Goal: Check status: Check status

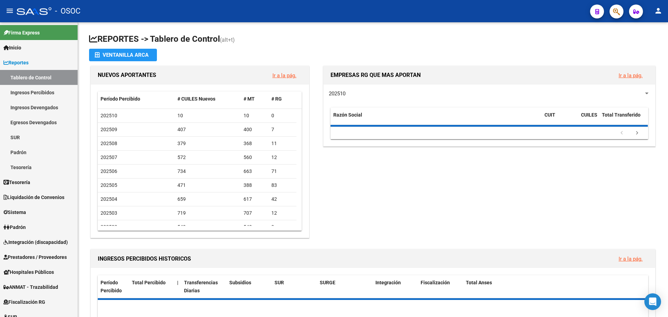
click at [420, 139] on datatable-pager "1 2 3 4 5" at bounding box center [489, 133] width 311 height 12
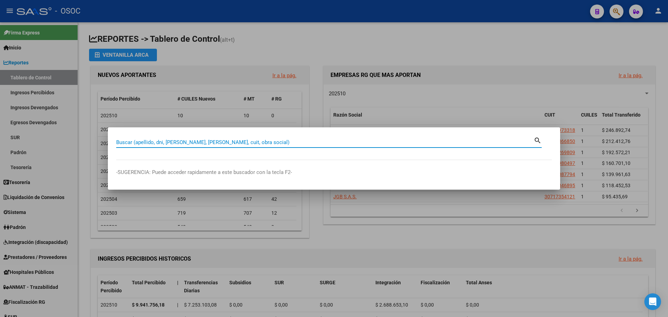
paste input "17224833"
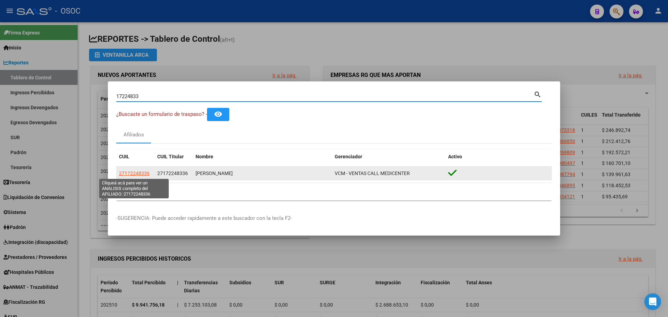
click at [133, 176] on span "27172248336" at bounding box center [134, 174] width 31 height 6
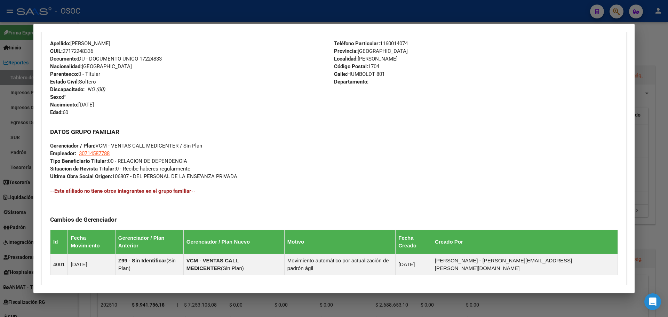
scroll to position [342, 0]
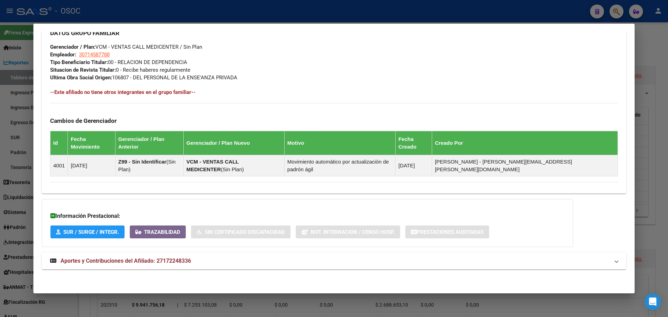
click at [184, 262] on span "Aportes y Contribuciones del Afiliado: 27172248336" at bounding box center [126, 261] width 130 height 7
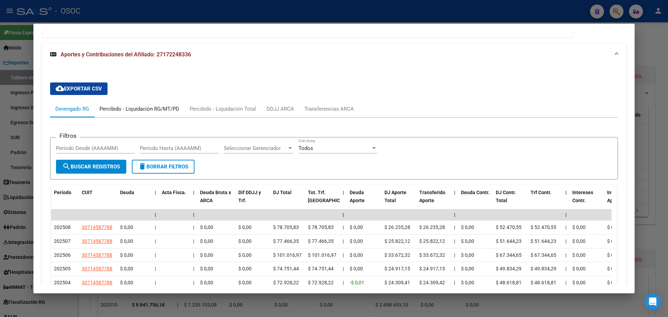
click at [158, 112] on div "Percibido - Liquidación RG/MT/PD" at bounding box center [140, 109] width 80 height 8
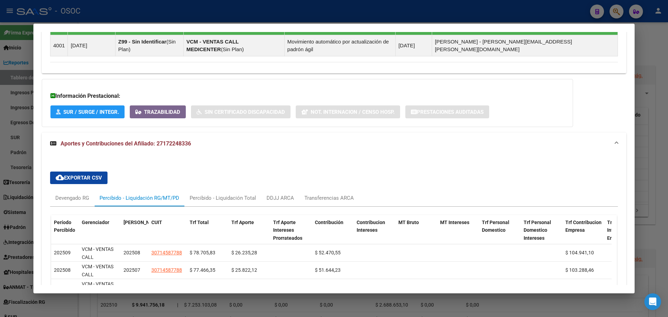
scroll to position [552, 0]
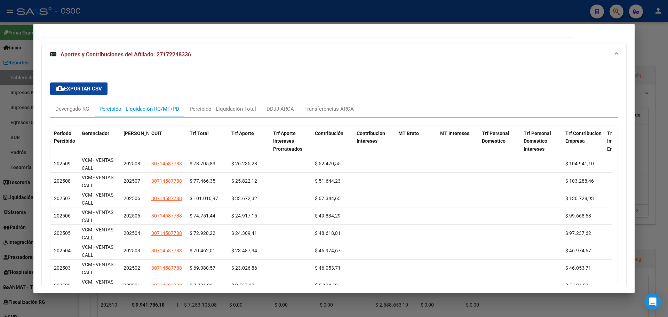
click at [26, 71] on div at bounding box center [334, 158] width 668 height 317
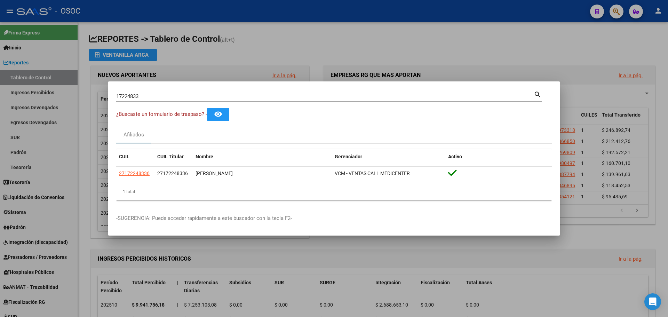
click at [152, 86] on mat-dialog-container "17224833 Buscar (apellido, dni, cuil, nro traspaso, cuit, obra social) search ¿…" at bounding box center [334, 158] width 452 height 155
click at [155, 96] on input "17224833" at bounding box center [325, 96] width 418 height 6
paste input "22665728"
type input "22665728"
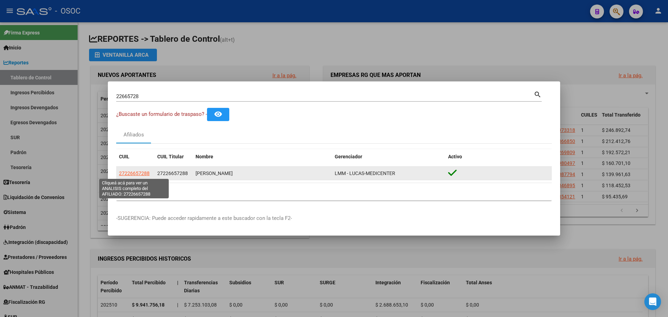
click at [147, 174] on span "27226657288" at bounding box center [134, 174] width 31 height 6
type textarea "27226657288"
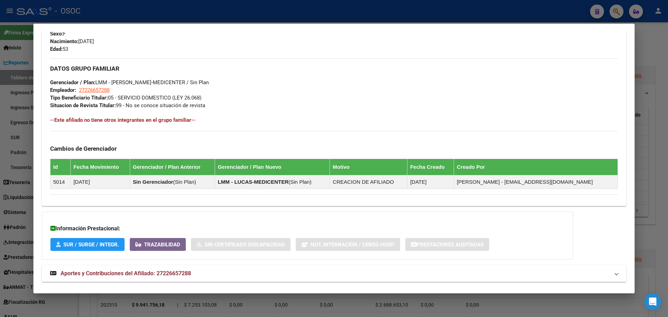
scroll to position [306, 0]
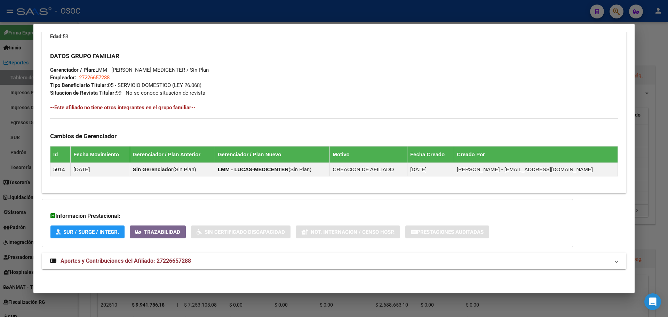
click at [225, 271] on div "DATOS [PERSON_NAME]: [PERSON_NAME] | ACTIVO | AFILIADO TITULAR Datos Personales…" at bounding box center [334, 13] width 585 height 527
click at [227, 267] on mat-expansion-panel-header "Aportes y Contribuciones del Afiliado: 27226657288" at bounding box center [334, 261] width 585 height 17
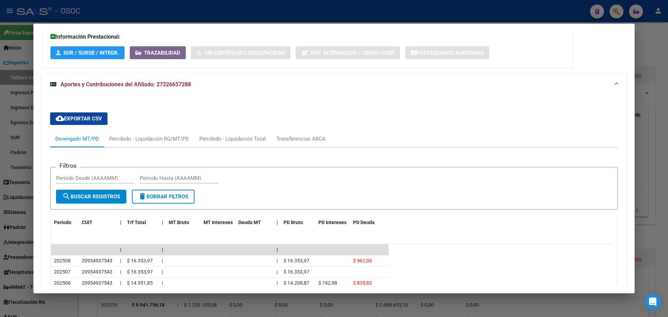
scroll to position [555, 0]
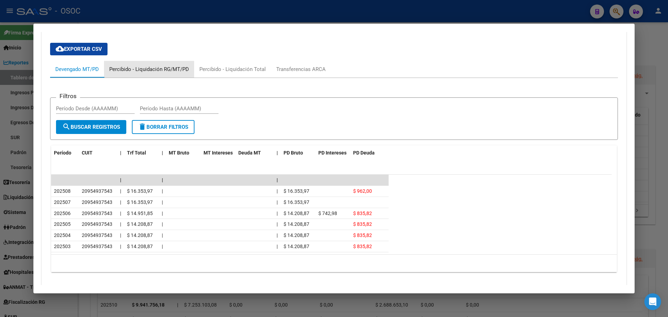
click at [148, 73] on div "Percibido - Liquidación RG/MT/PD" at bounding box center [149, 69] width 80 height 8
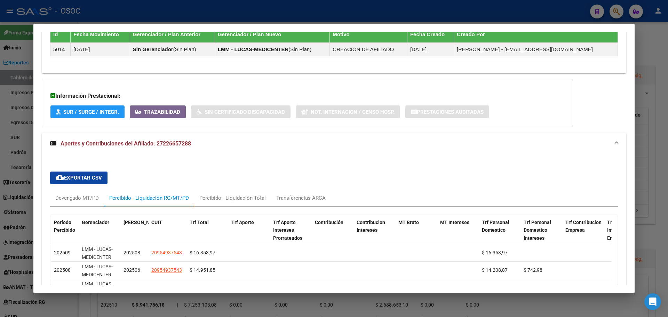
scroll to position [541, 0]
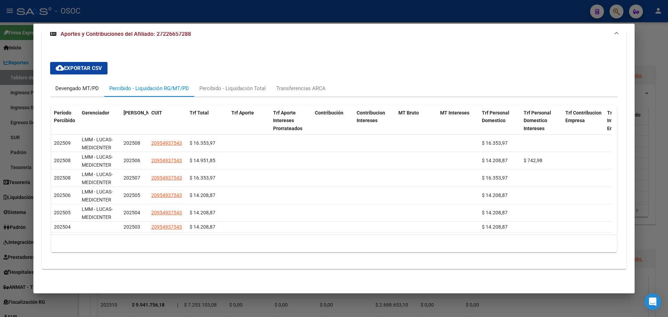
click at [89, 87] on div "Devengado MT/PD" at bounding box center [77, 88] width 54 height 17
